Goal: Entertainment & Leisure: Consume media (video, audio)

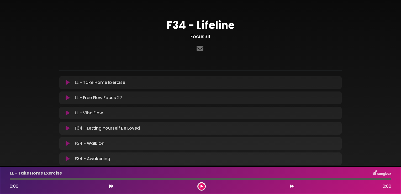
click at [66, 129] on icon at bounding box center [68, 127] width 4 height 5
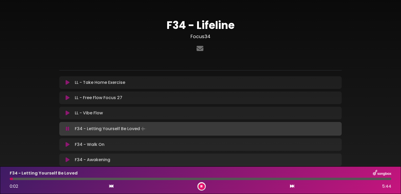
click at [200, 186] on button at bounding box center [201, 186] width 7 height 7
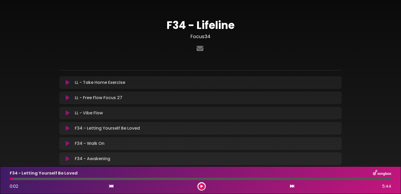
click at [10, 179] on div at bounding box center [11, 178] width 3 height 2
click at [202, 185] on icon at bounding box center [201, 185] width 2 height 3
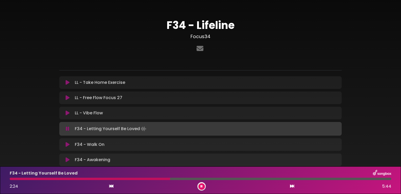
drag, startPoint x: 202, startPoint y: 185, endPoint x: 197, endPoint y: 184, distance: 4.4
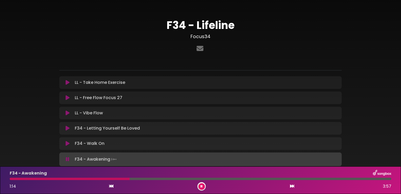
drag, startPoint x: 197, startPoint y: 184, endPoint x: 69, endPoint y: 128, distance: 140.1
click at [69, 128] on icon at bounding box center [68, 127] width 4 height 5
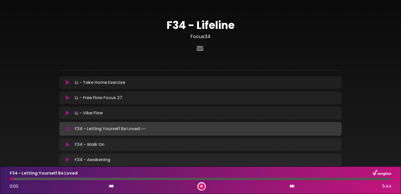
click at [67, 144] on icon at bounding box center [68, 144] width 4 height 5
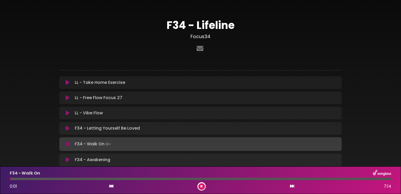
click at [202, 186] on icon at bounding box center [201, 185] width 2 height 3
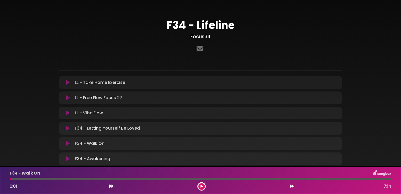
click at [67, 126] on icon at bounding box center [68, 127] width 4 height 5
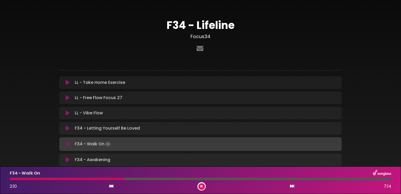
click at [202, 184] on icon at bounding box center [201, 185] width 2 height 3
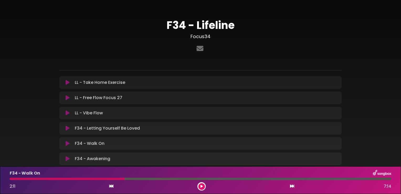
click at [67, 114] on icon at bounding box center [68, 112] width 4 height 5
click at [95, 112] on p "LL - Vibe Flow Loading Track..." at bounding box center [103, 113] width 56 height 6
click at [12, 179] on div at bounding box center [67, 178] width 115 height 2
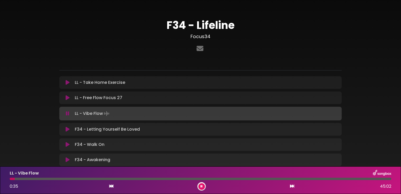
drag, startPoint x: 256, startPoint y: 64, endPoint x: 68, endPoint y: 113, distance: 194.8
click at [68, 113] on icon at bounding box center [68, 113] width 6 height 6
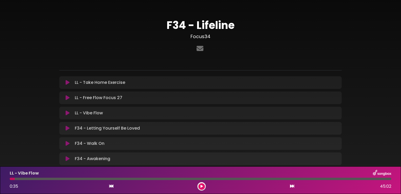
click at [68, 113] on icon at bounding box center [67, 113] width 5 height 6
